Goal: Task Accomplishment & Management: Manage account settings

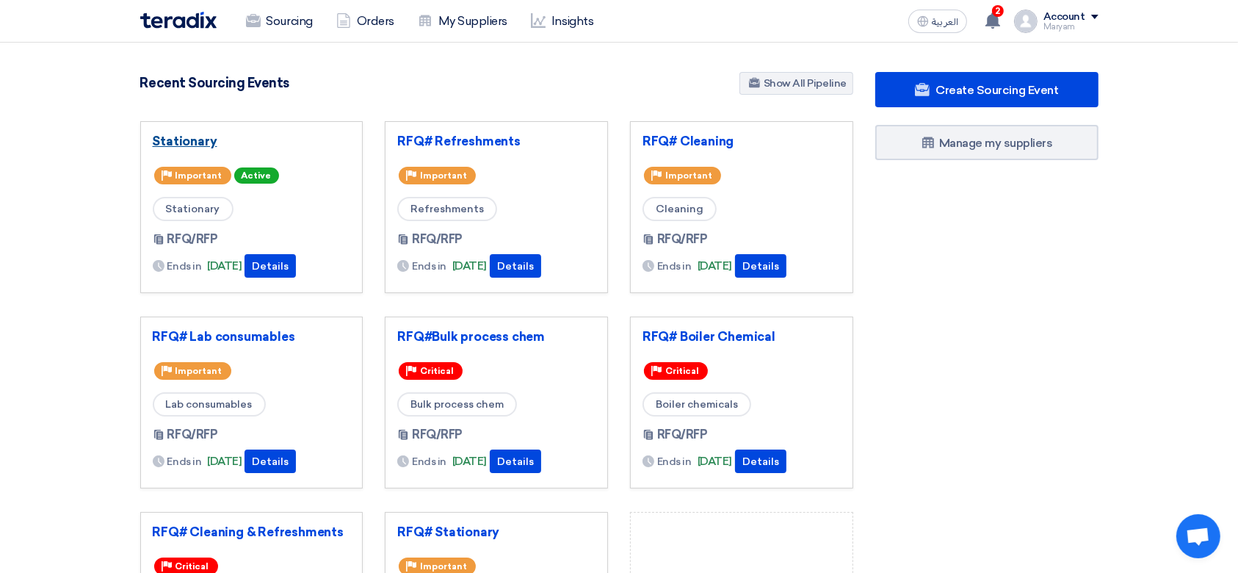
click at [183, 137] on link "Stationary" at bounding box center [252, 141] width 198 height 15
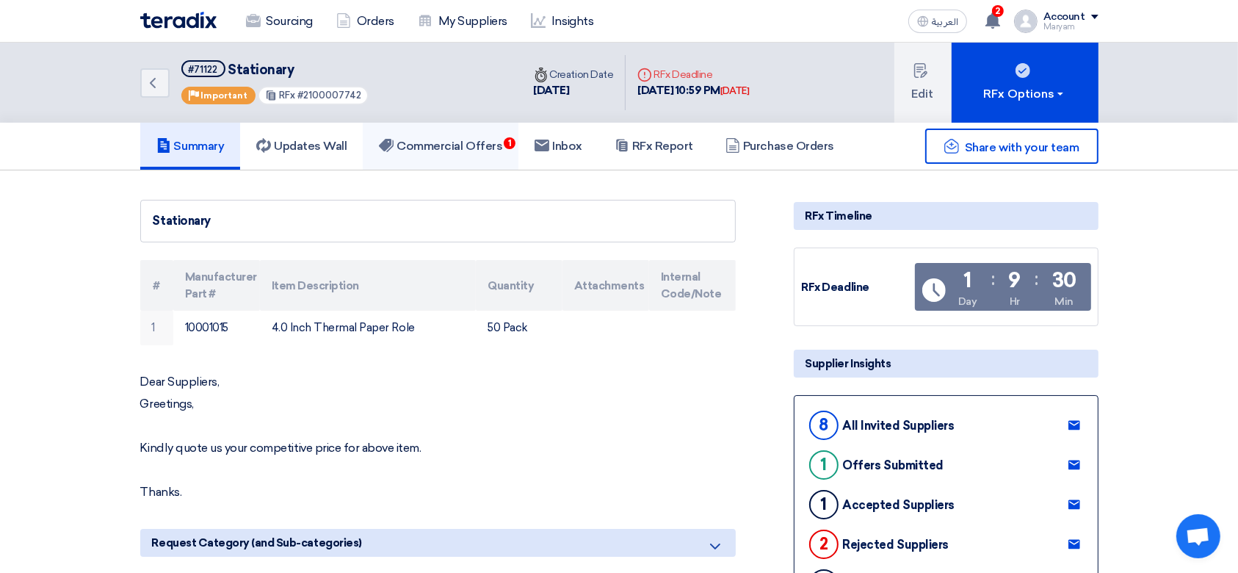
click at [471, 137] on link "Commercial Offers 1" at bounding box center [441, 146] width 156 height 47
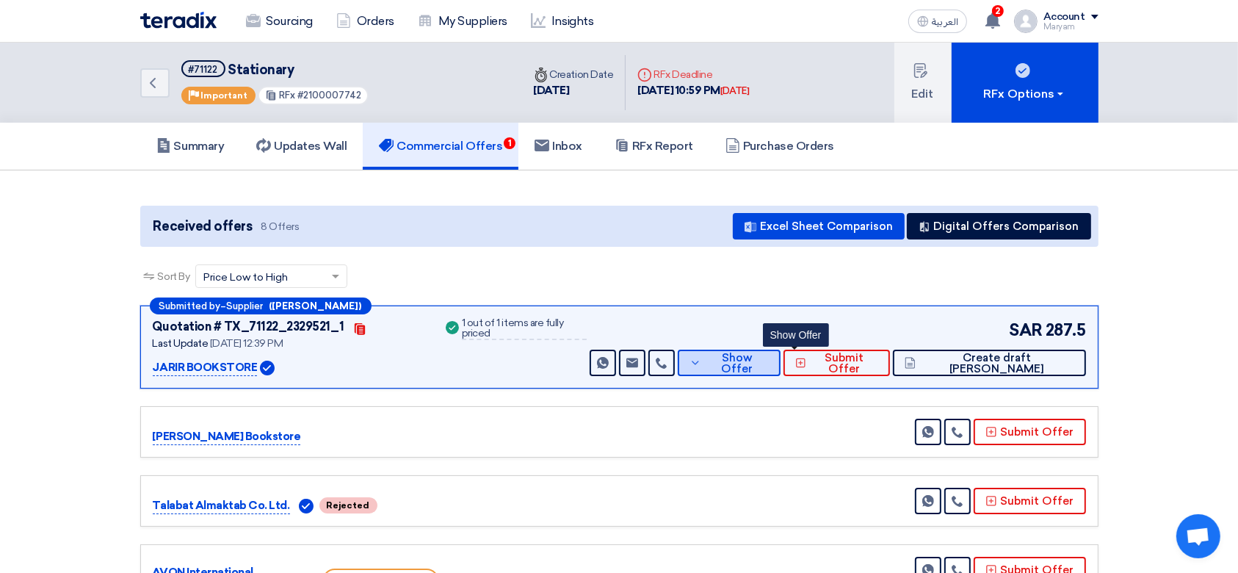
click at [701, 357] on icon at bounding box center [695, 363] width 12 height 12
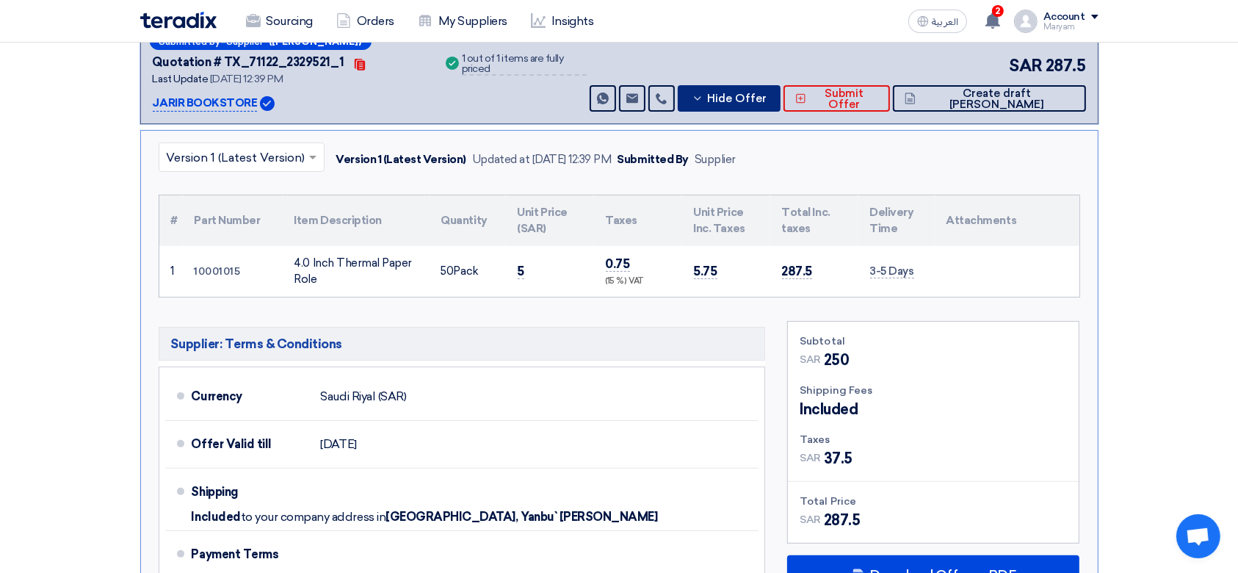
scroll to position [294, 0]
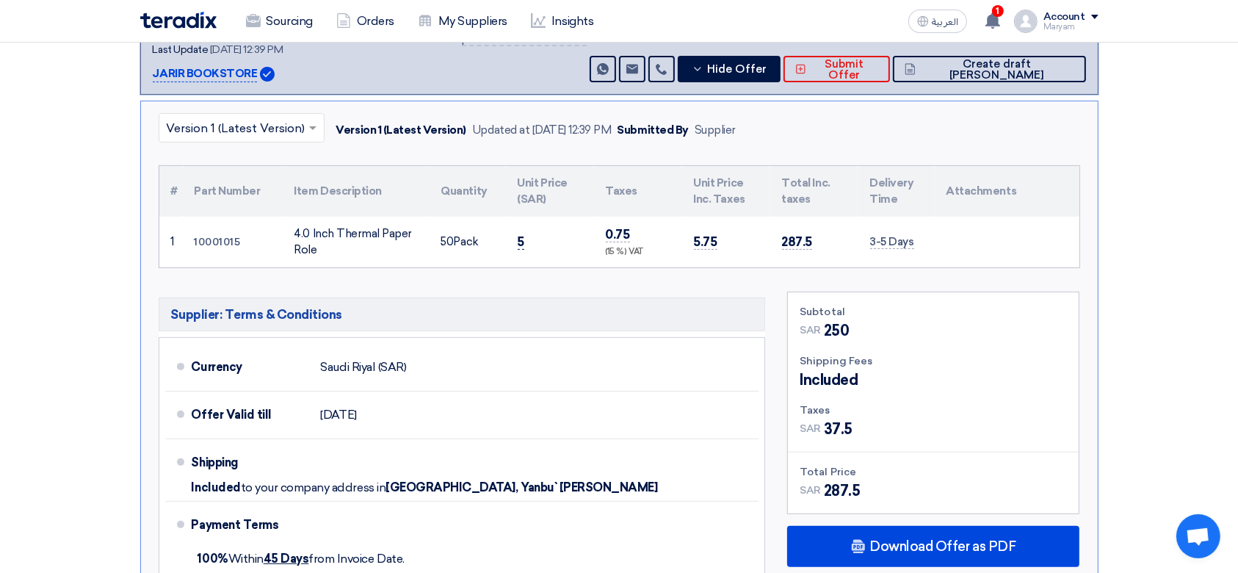
click at [521, 237] on span "5" at bounding box center [521, 241] width 7 height 15
click at [449, 244] on span "50" at bounding box center [447, 241] width 12 height 13
click at [405, 250] on div "4.0 Inch Thermal Paper Role" at bounding box center [355, 241] width 123 height 33
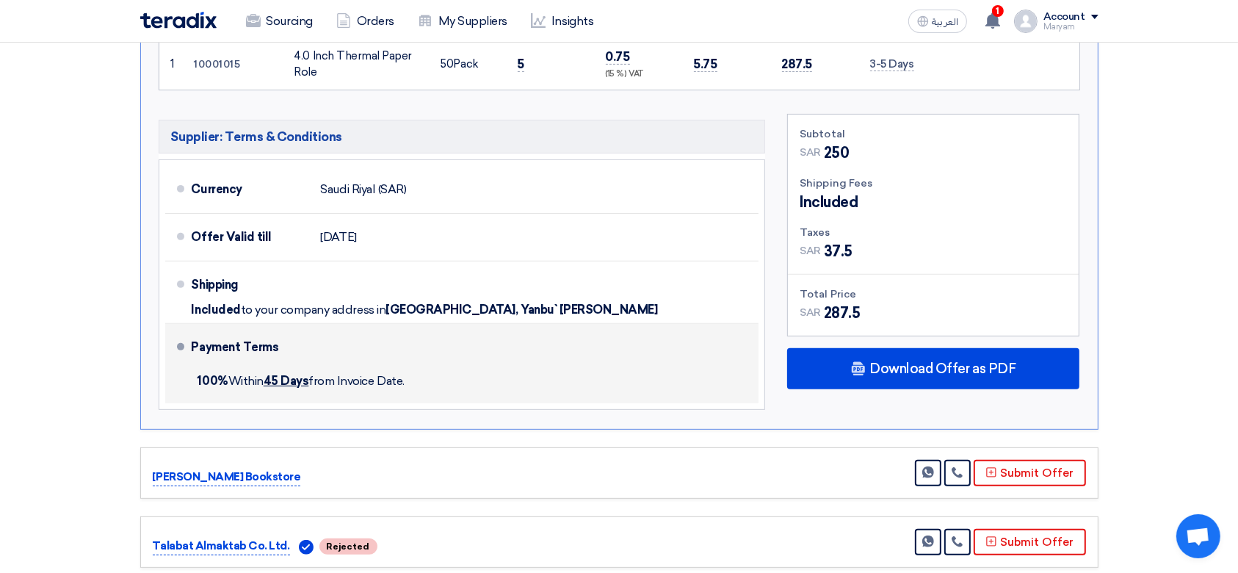
scroll to position [587, 0]
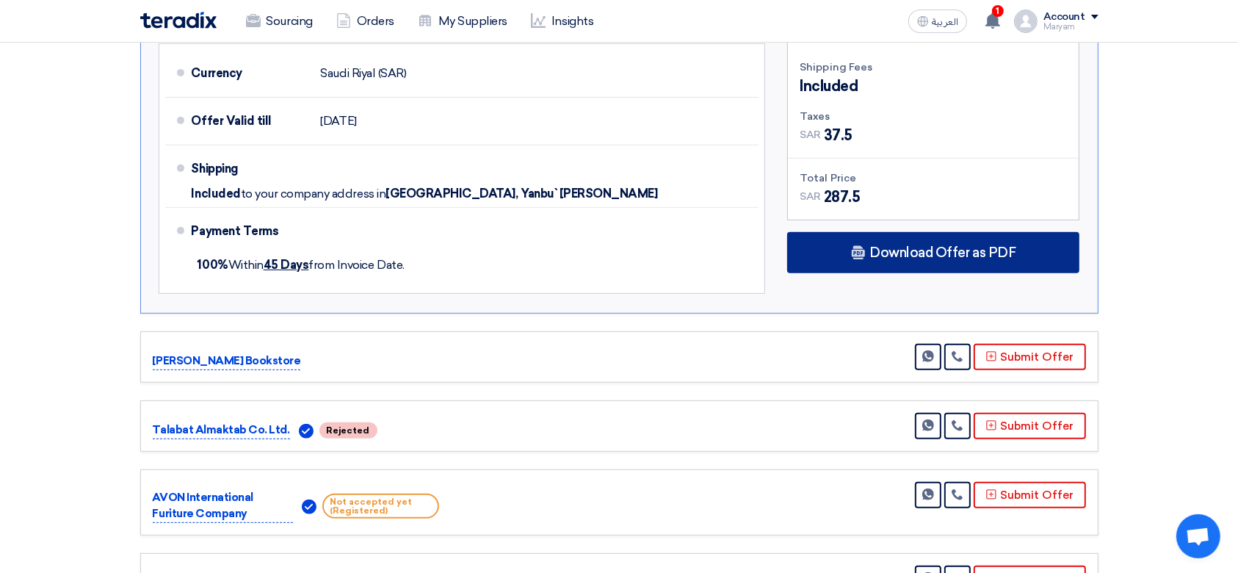
click at [968, 253] on span "Download Offer as PDF" at bounding box center [942, 252] width 146 height 13
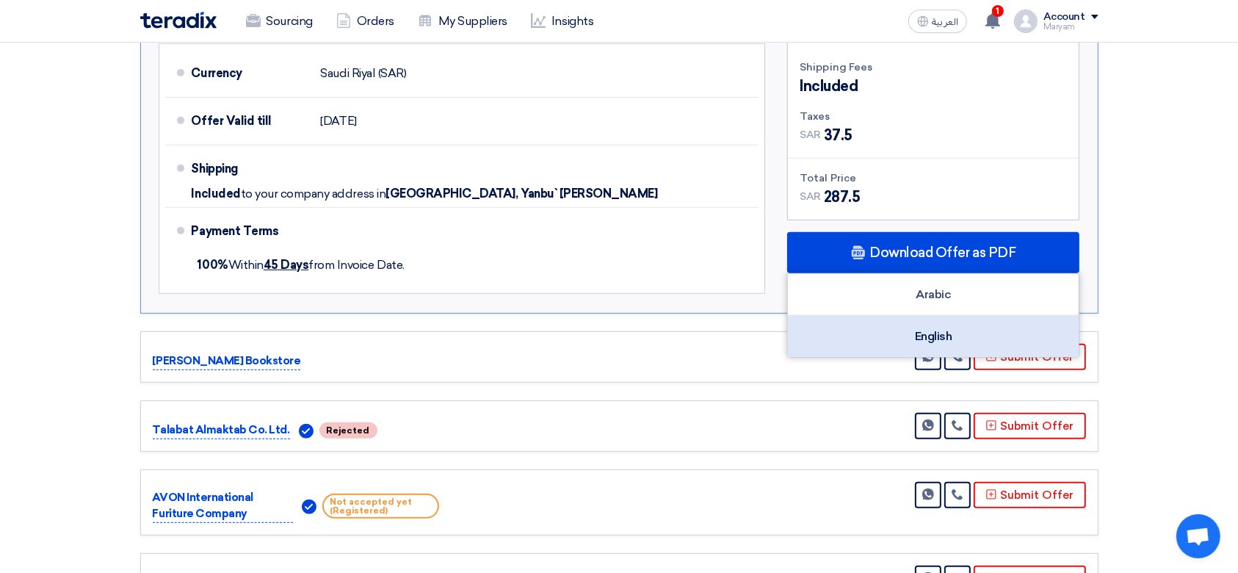
click at [910, 324] on div "English" at bounding box center [933, 336] width 291 height 41
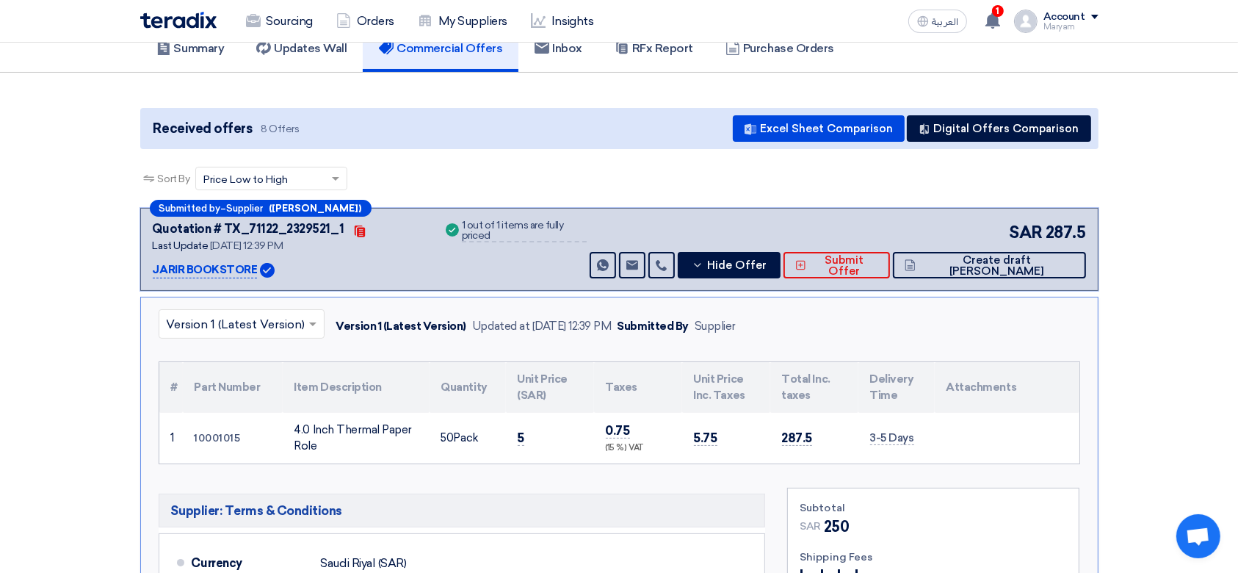
scroll to position [0, 0]
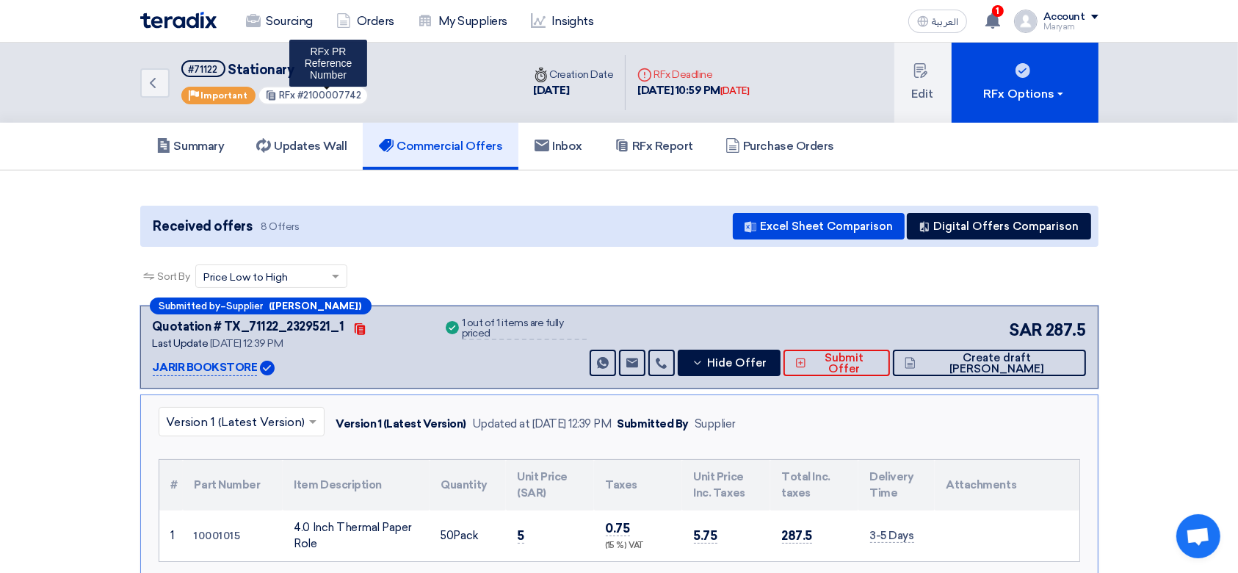
click at [331, 94] on span "#2100007742" at bounding box center [329, 95] width 64 height 11
copy span "2100007742"
